Goal: Information Seeking & Learning: Learn about a topic

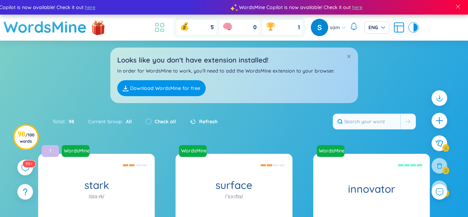
click at [157, 28] on icon at bounding box center [156, 30] width 3 height 4
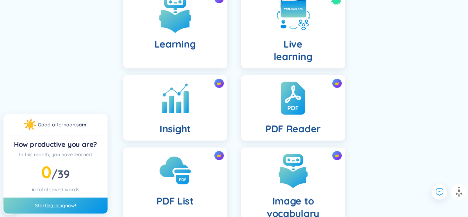
scroll to position [218, 0]
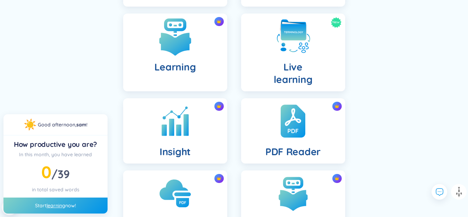
click at [183, 62] on h4 "Learning" at bounding box center [175, 67] width 42 height 12
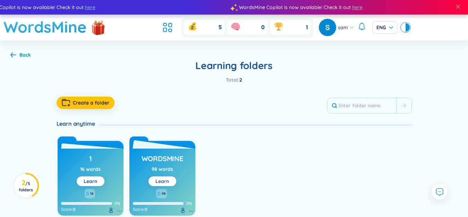
click at [169, 182] on button "Learn" at bounding box center [162, 181] width 28 height 10
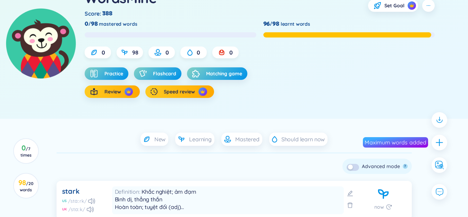
scroll to position [73, 0]
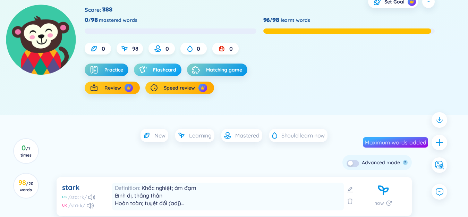
click at [168, 72] on span "Flashcard" at bounding box center [164, 69] width 23 height 7
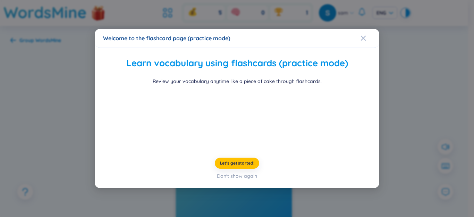
click at [36, 76] on div "Welcome to the flashcard page (practice mode) Learn vocabulary using flashcards…" at bounding box center [237, 108] width 474 height 217
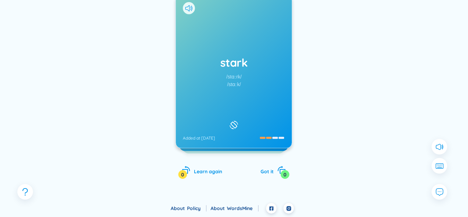
scroll to position [67, 0]
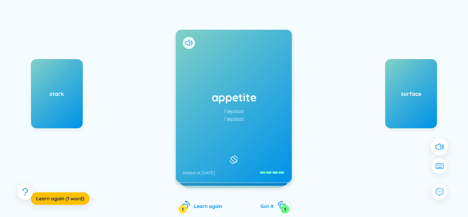
click at [440, 149] on icon at bounding box center [437, 147] width 5 height 6
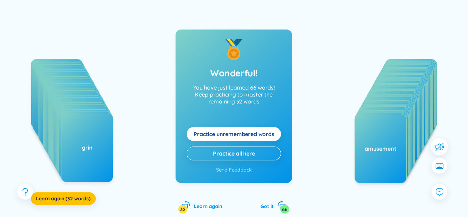
scroll to position [101, 0]
